Goal: Information Seeking & Learning: Learn about a topic

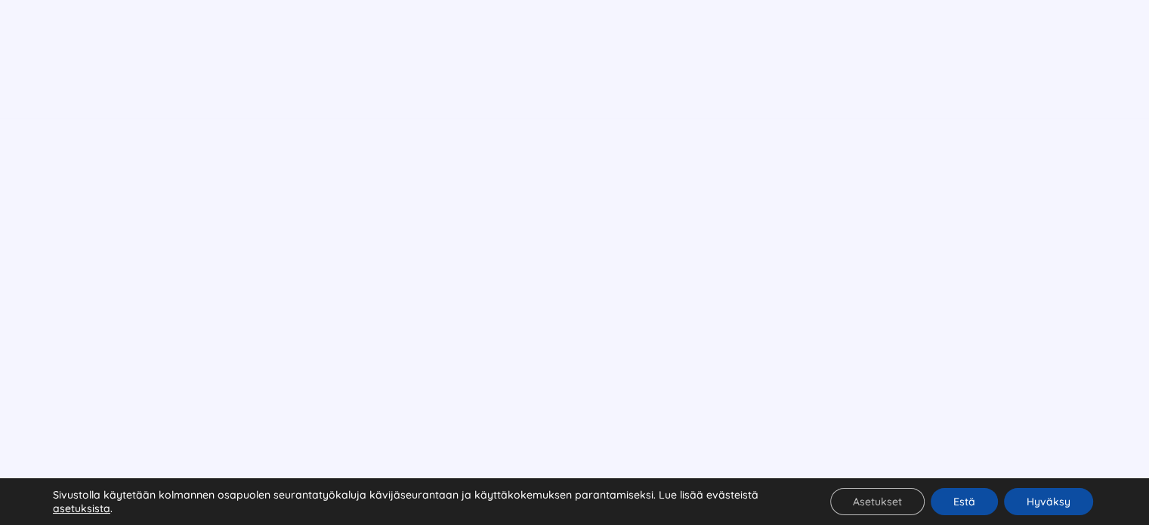
scroll to position [1133, 0]
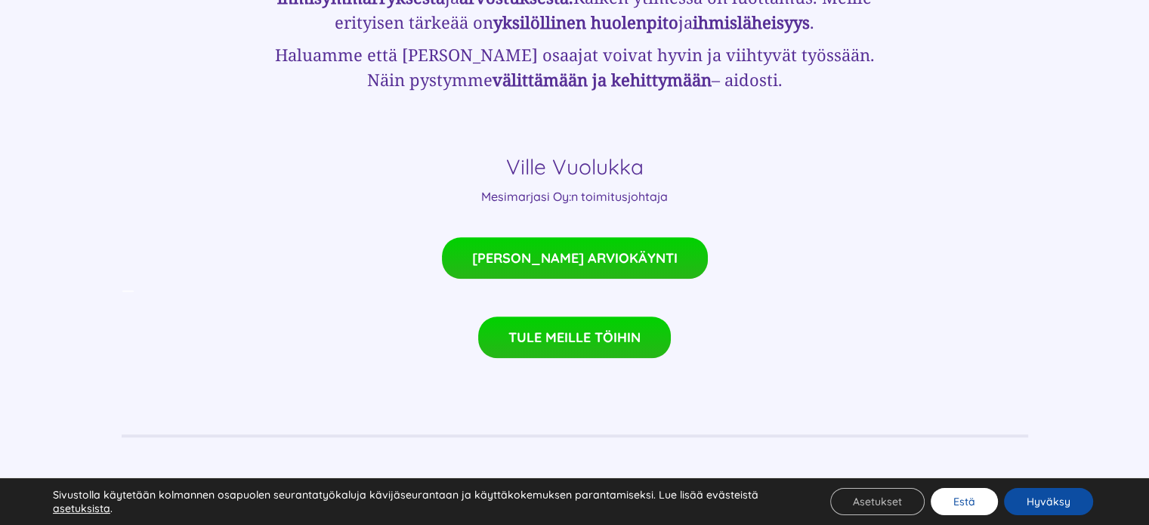
click at [954, 499] on button "Estä" at bounding box center [964, 501] width 67 height 27
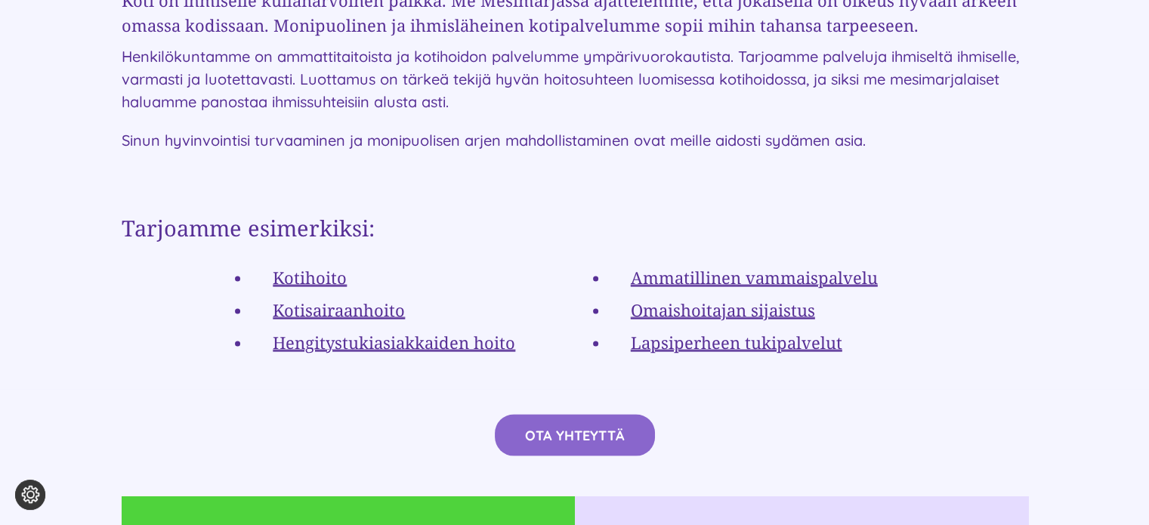
scroll to position [2796, 0]
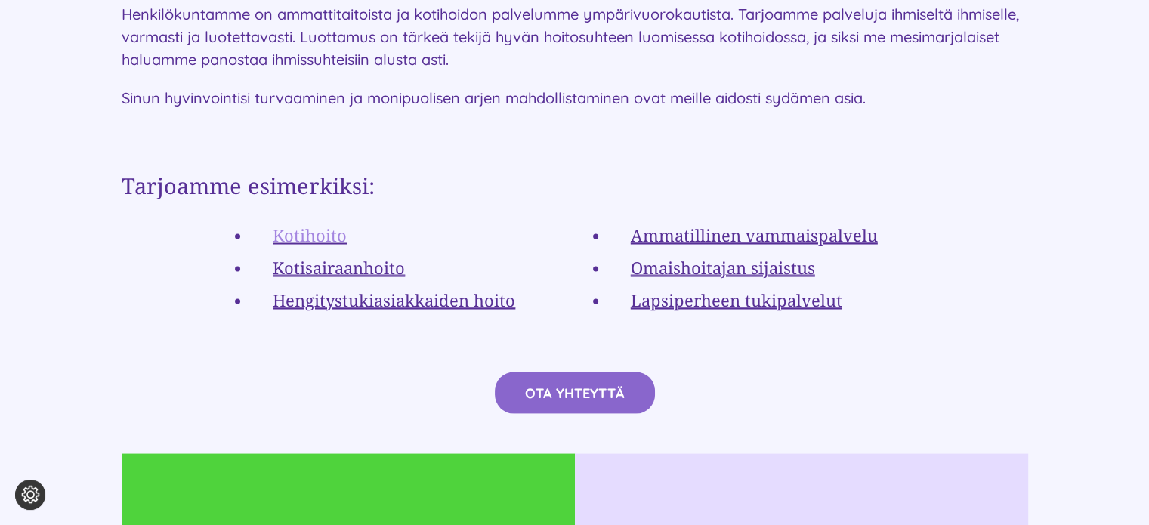
click at [305, 223] on link "Kotihoito" at bounding box center [310, 234] width 74 height 23
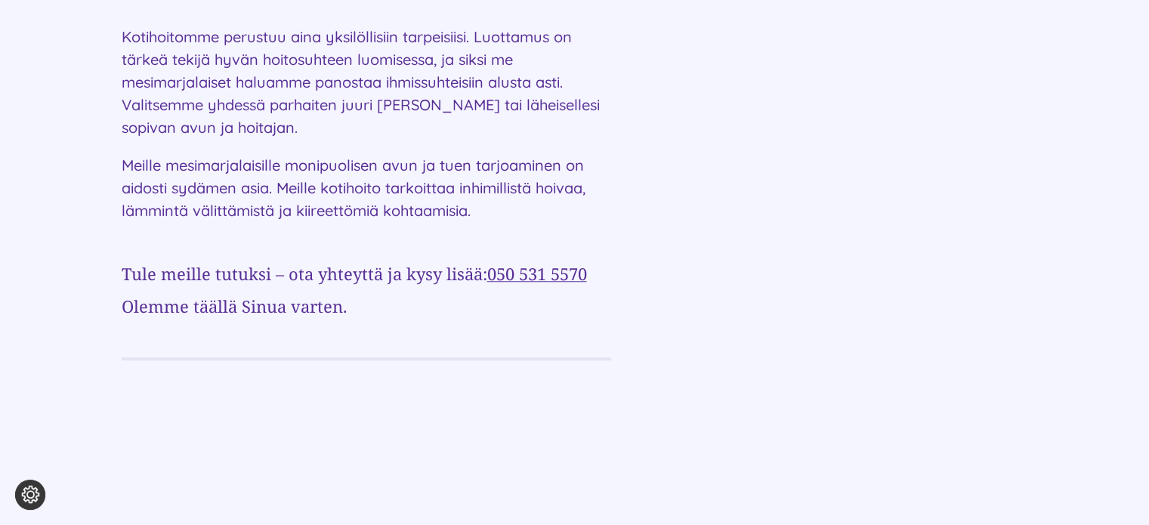
scroll to position [1285, 0]
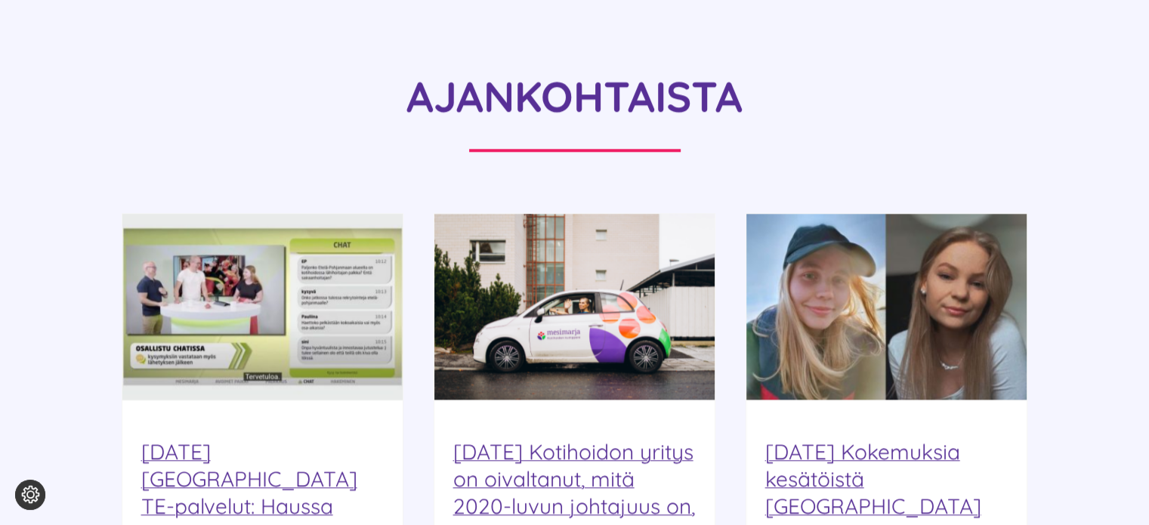
scroll to position [1662, 0]
